Goal: Transaction & Acquisition: Purchase product/service

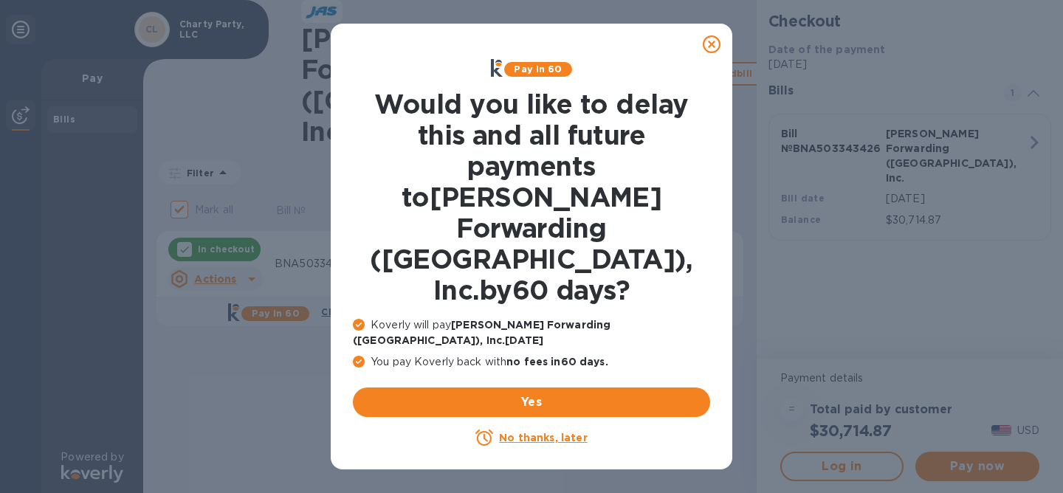
click at [540, 432] on u "No thanks, later" at bounding box center [543, 438] width 88 height 12
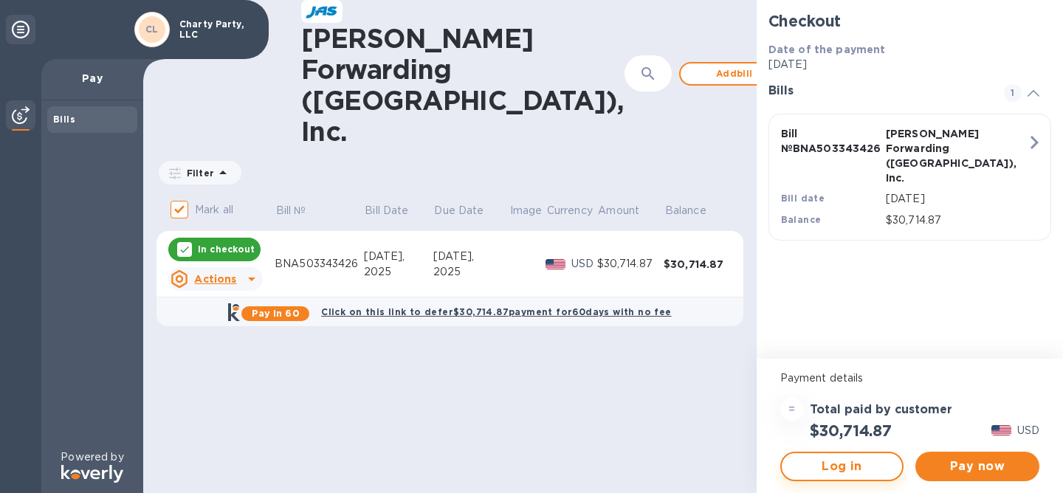
click at [865, 470] on span "Log in" at bounding box center [842, 467] width 97 height 18
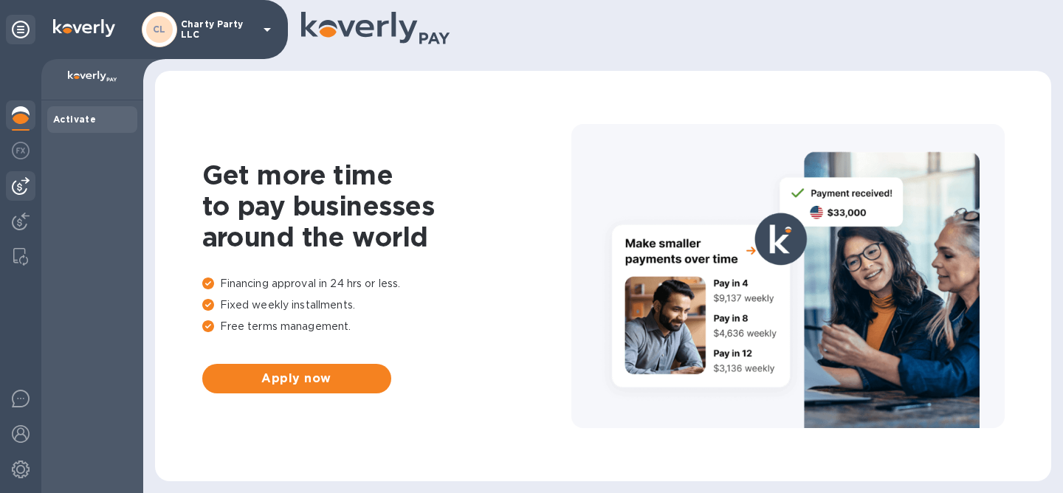
click at [21, 196] on div at bounding box center [21, 186] width 30 height 30
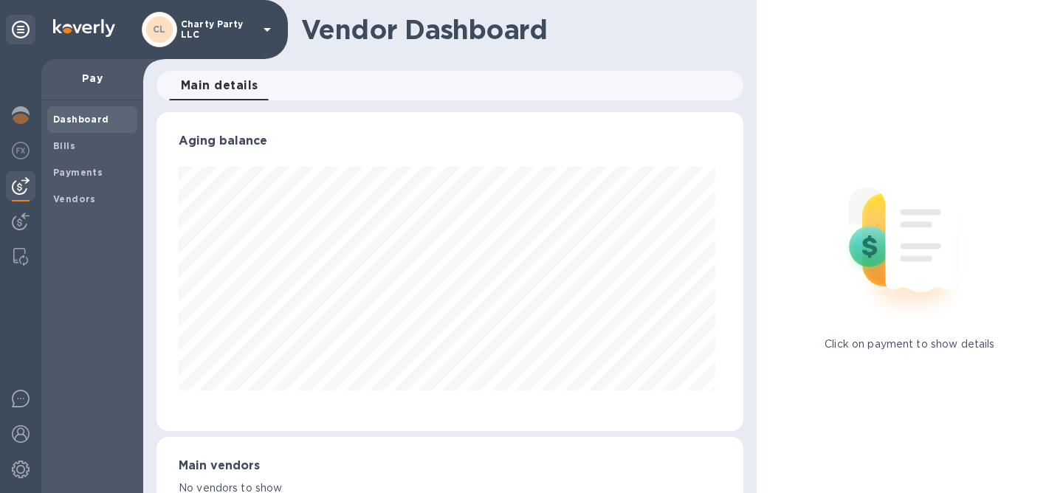
scroll to position [319, 581]
click at [89, 146] on span "Bills" at bounding box center [92, 146] width 78 height 15
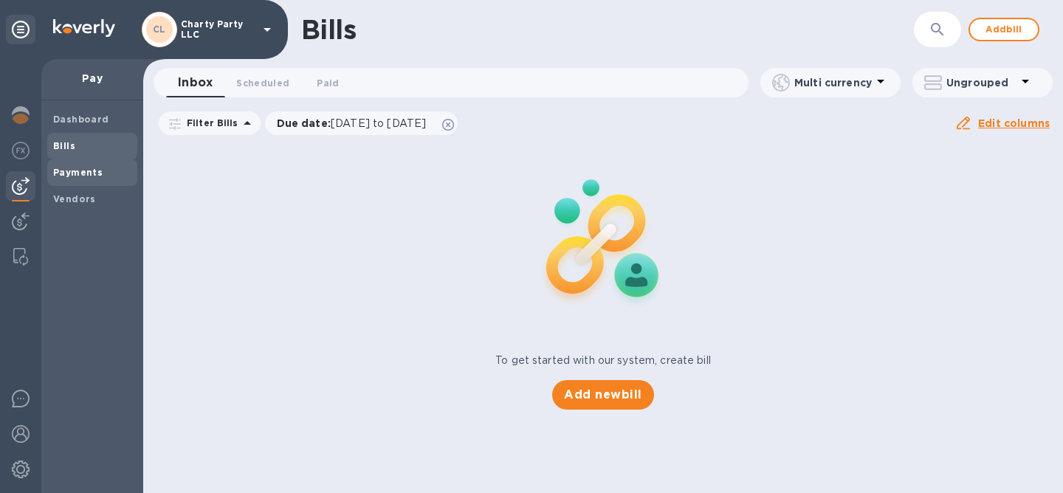
click at [87, 176] on b "Payments" at bounding box center [77, 172] width 49 height 11
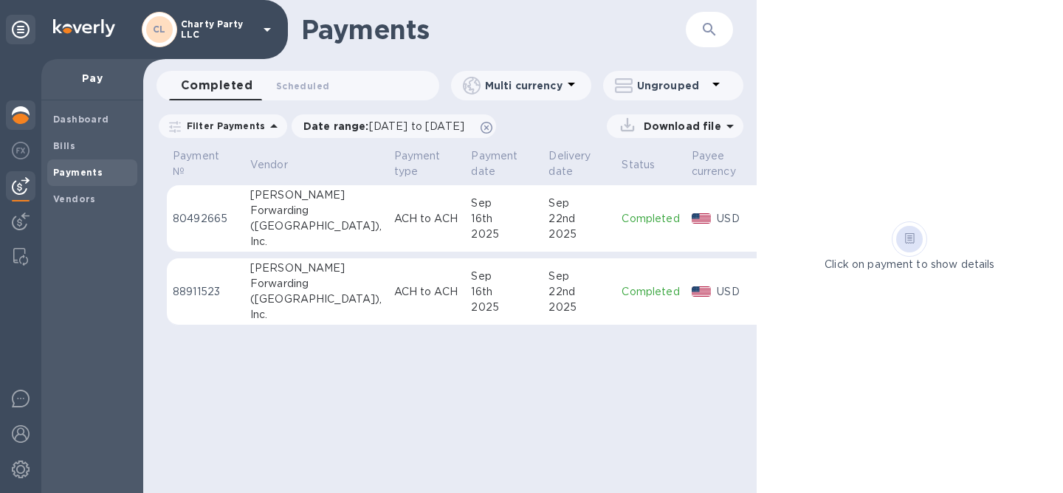
click at [13, 118] on img at bounding box center [21, 115] width 18 height 18
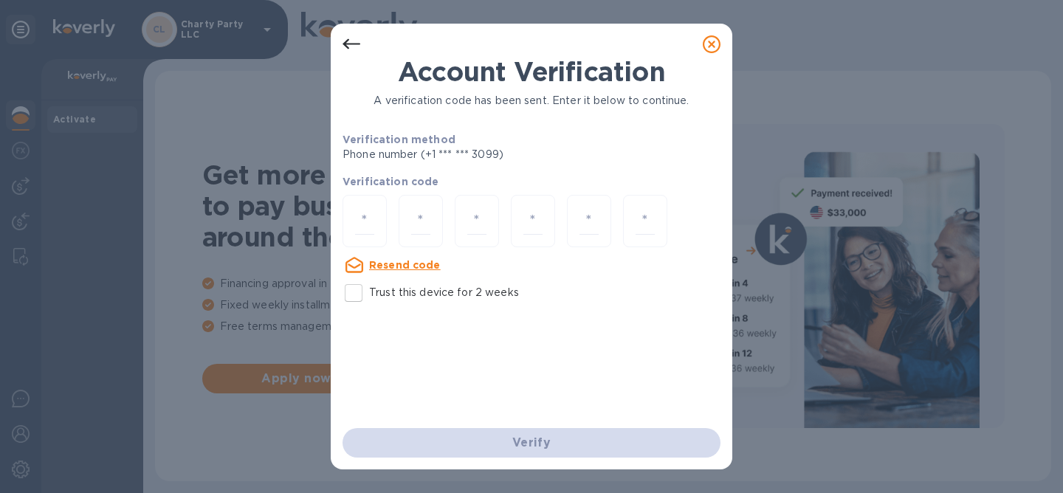
click at [712, 44] on icon at bounding box center [712, 44] width 18 height 18
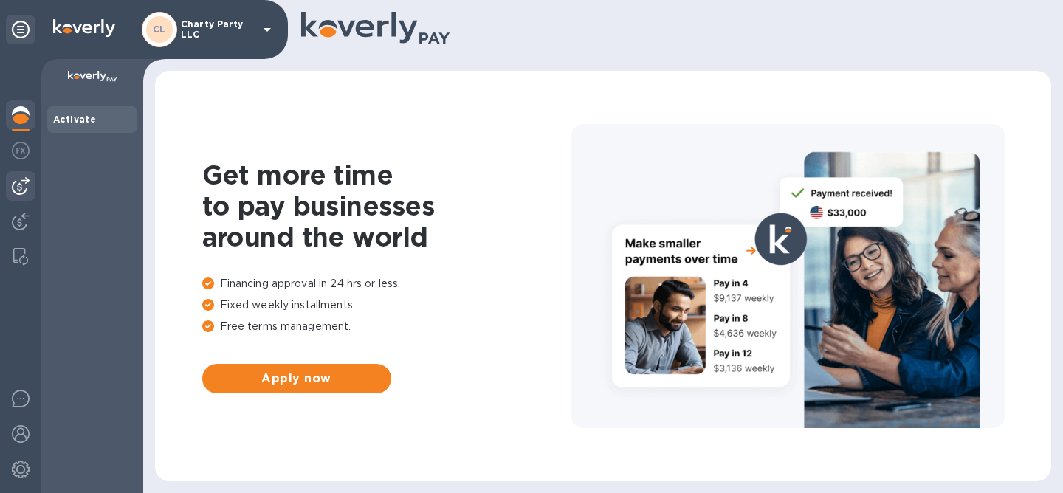
click at [14, 182] on img at bounding box center [21, 186] width 18 height 18
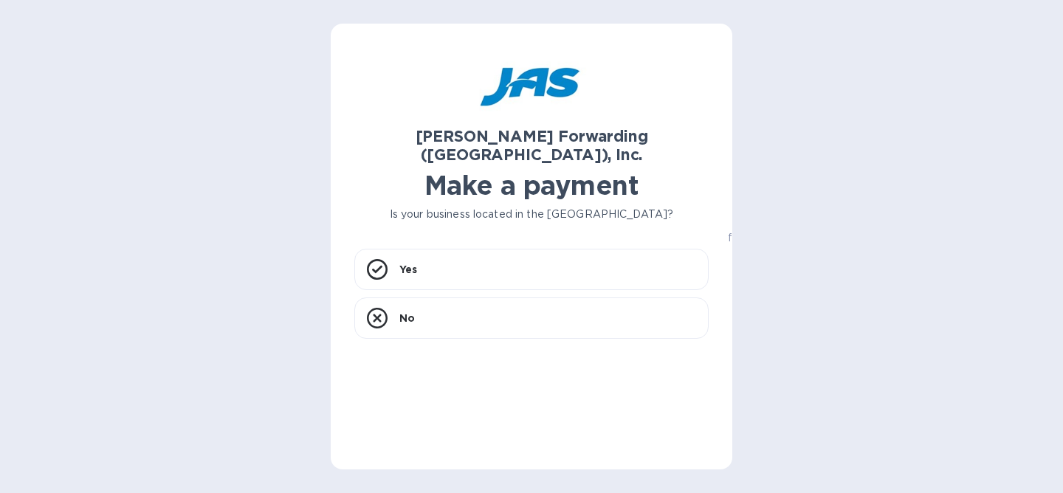
click at [456, 174] on h1 "Make a payment" at bounding box center [531, 185] width 354 height 31
click at [422, 254] on div "Yes" at bounding box center [531, 269] width 354 height 41
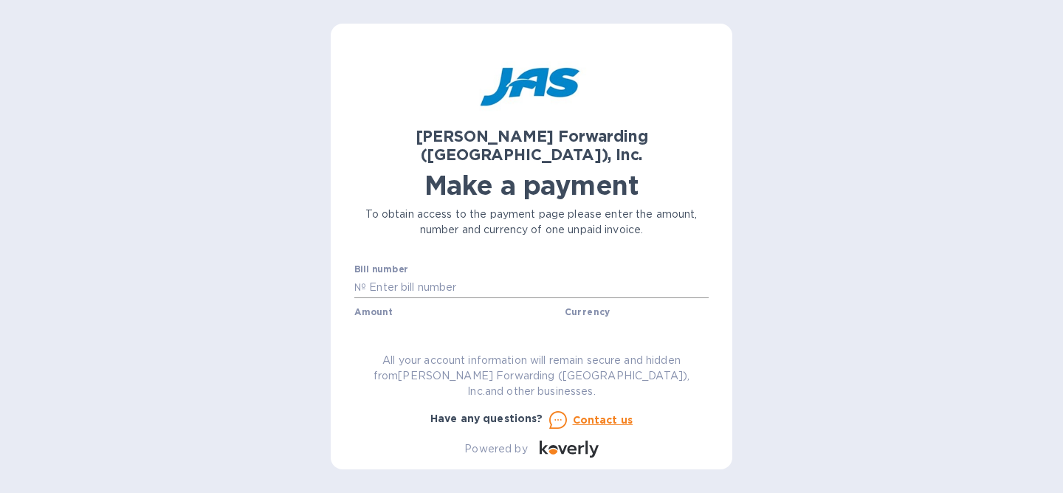
click at [415, 276] on input "text" at bounding box center [537, 287] width 343 height 22
click at [405, 319] on input "text" at bounding box center [460, 330] width 198 height 22
paste input "522"
drag, startPoint x: 405, startPoint y: 318, endPoint x: 320, endPoint y: 318, distance: 84.2
click at [321, 318] on div "JAS Forwarding (USA), Inc. Make a payment To obtain access to the payment page …" at bounding box center [531, 246] width 1063 height 493
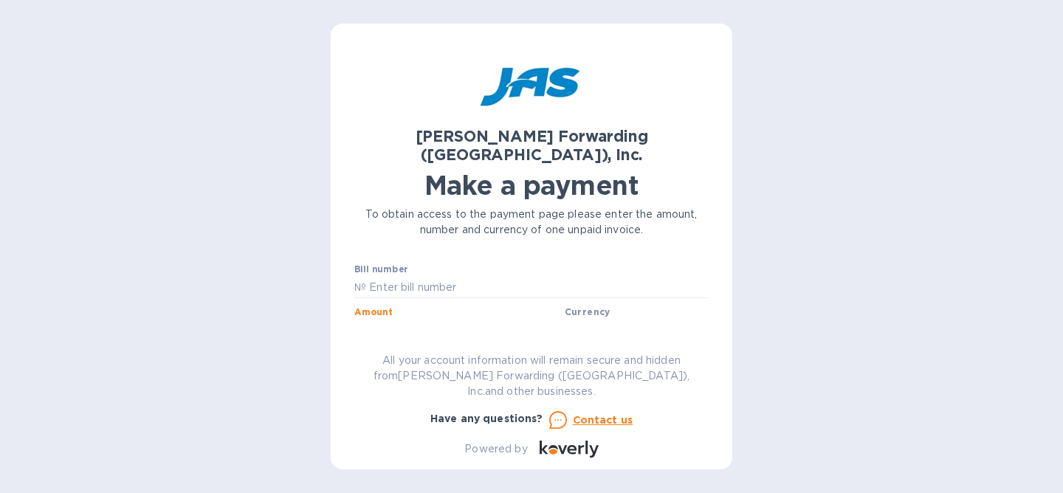
paste input ",230,714.87"
click at [388, 319] on input "52,230,714.87" at bounding box center [460, 330] width 198 height 22
paste input "text"
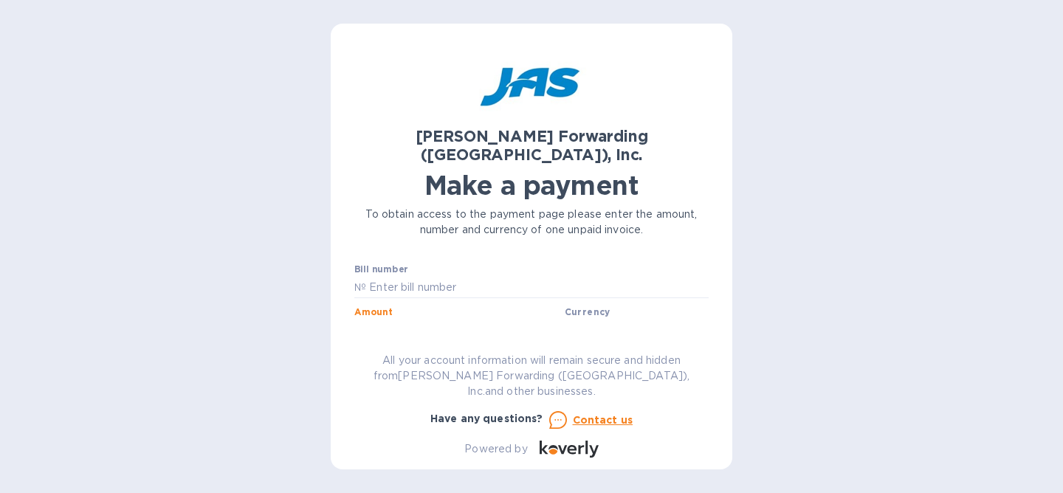
type input "30,714.87"
click at [412, 264] on div "Bill number №" at bounding box center [531, 281] width 354 height 34
click at [408, 276] on input "text" at bounding box center [537, 287] width 343 height 22
paste input "BNA503343426"
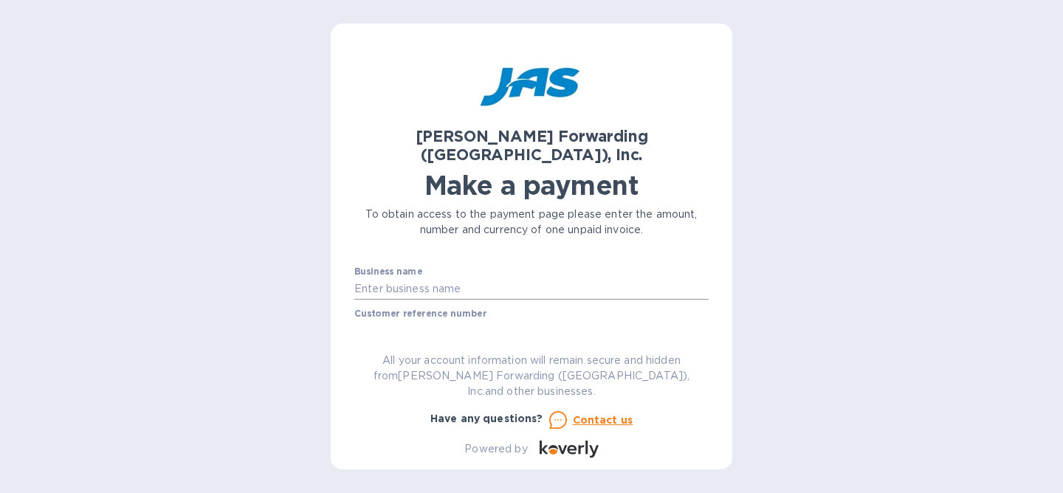
type input "BNA503343426"
click at [469, 278] on input "text" at bounding box center [531, 289] width 354 height 22
type input "Charty Party, LLC"
click at [466, 320] on input "text" at bounding box center [531, 331] width 354 height 22
type input "CHAPARDOA"
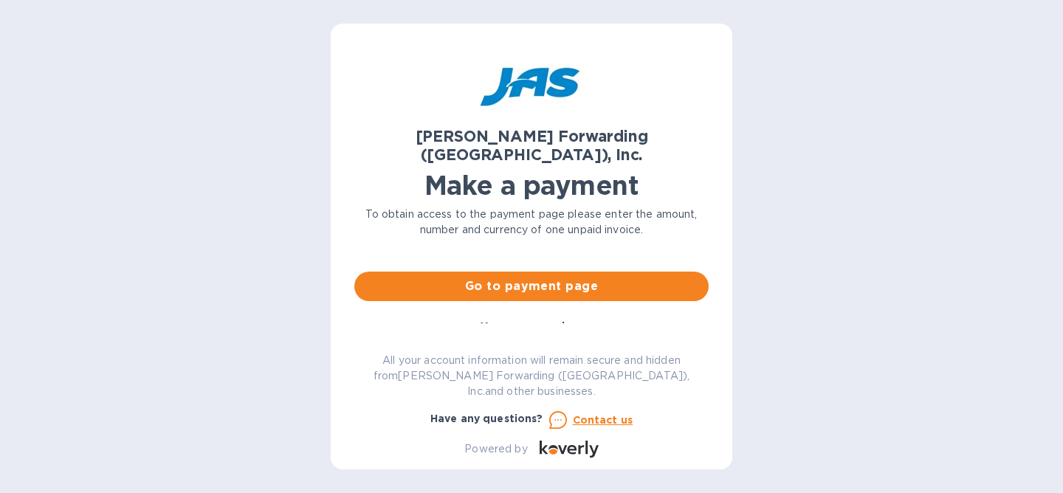
scroll to position [174, 0]
click at [515, 278] on span "Go to payment page" at bounding box center [531, 287] width 331 height 18
